Goal: Find specific page/section: Find specific page/section

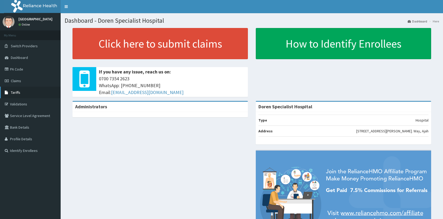
click at [15, 93] on span "Tariffs" at bounding box center [15, 92] width 9 height 5
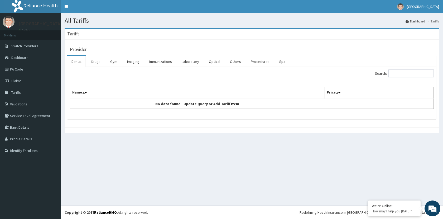
click at [99, 62] on link "Drugs" at bounding box center [96, 61] width 18 height 11
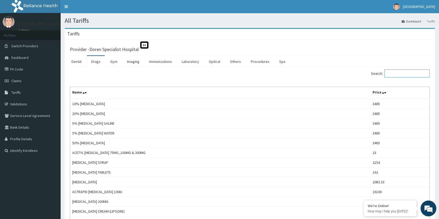
click at [404, 74] on input "Search:" at bounding box center [407, 73] width 45 height 8
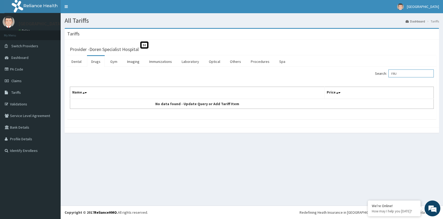
type input "FRU"
